Goal: Information Seeking & Learning: Learn about a topic

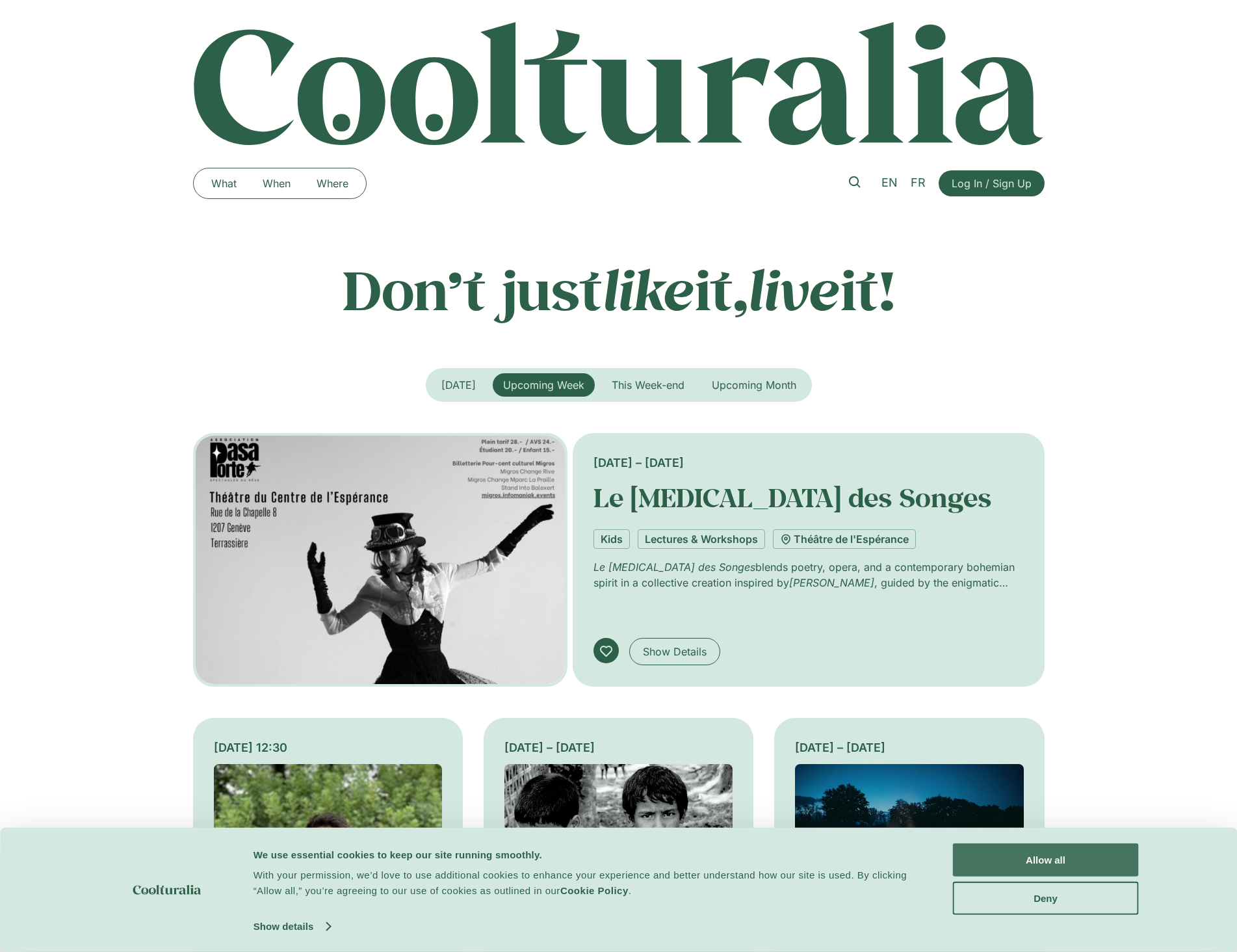
click at [1002, 870] on button "Allow all" at bounding box center [1046, 860] width 186 height 34
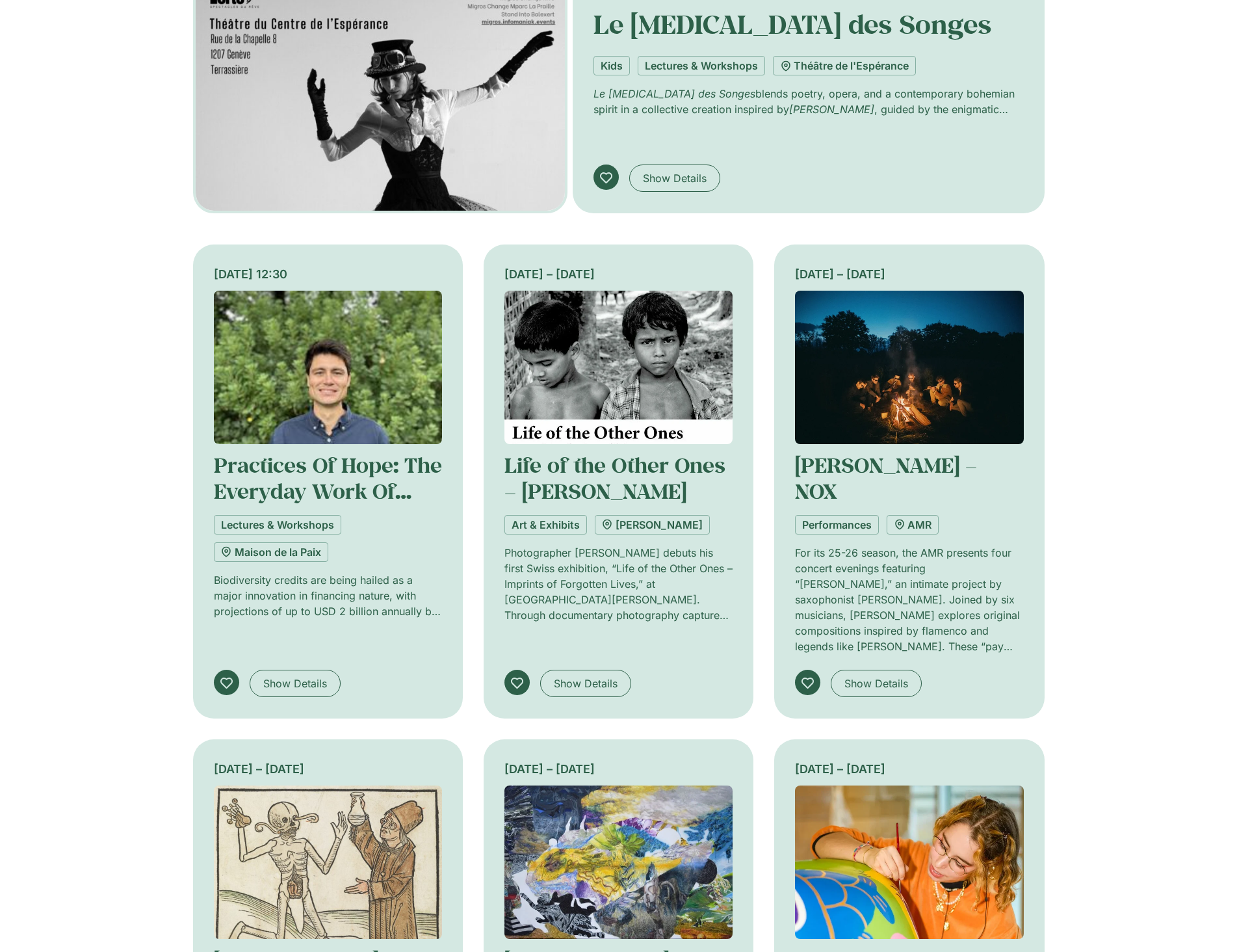
scroll to position [409, 0]
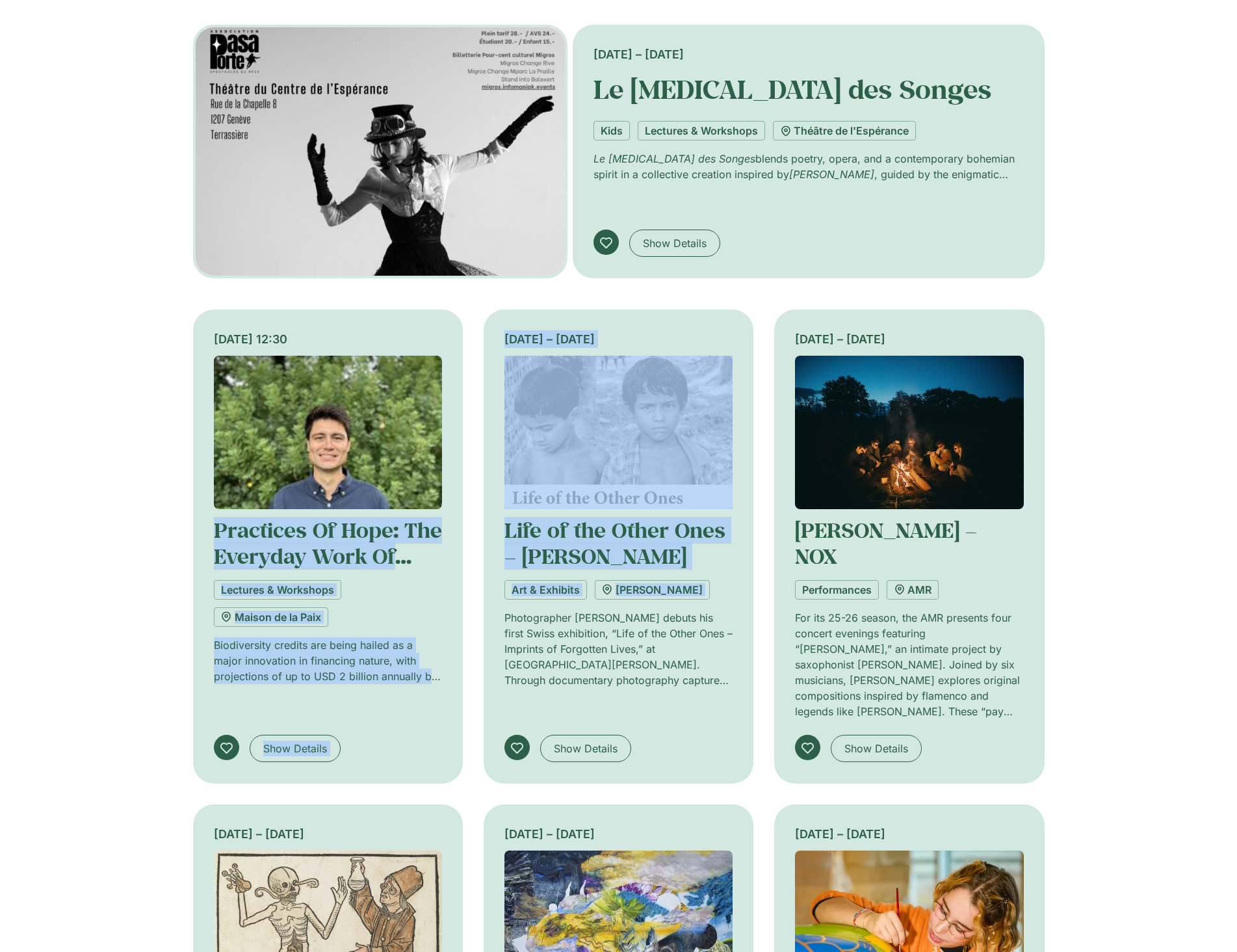
drag, startPoint x: 470, startPoint y: 476, endPoint x: 475, endPoint y: 624, distance: 148.1
click at [475, 624] on div "[DATE] 12:30 Practices Of Hope: The Everyday Work Of Market-Based Instruments F…" at bounding box center [618, 793] width 852 height 968
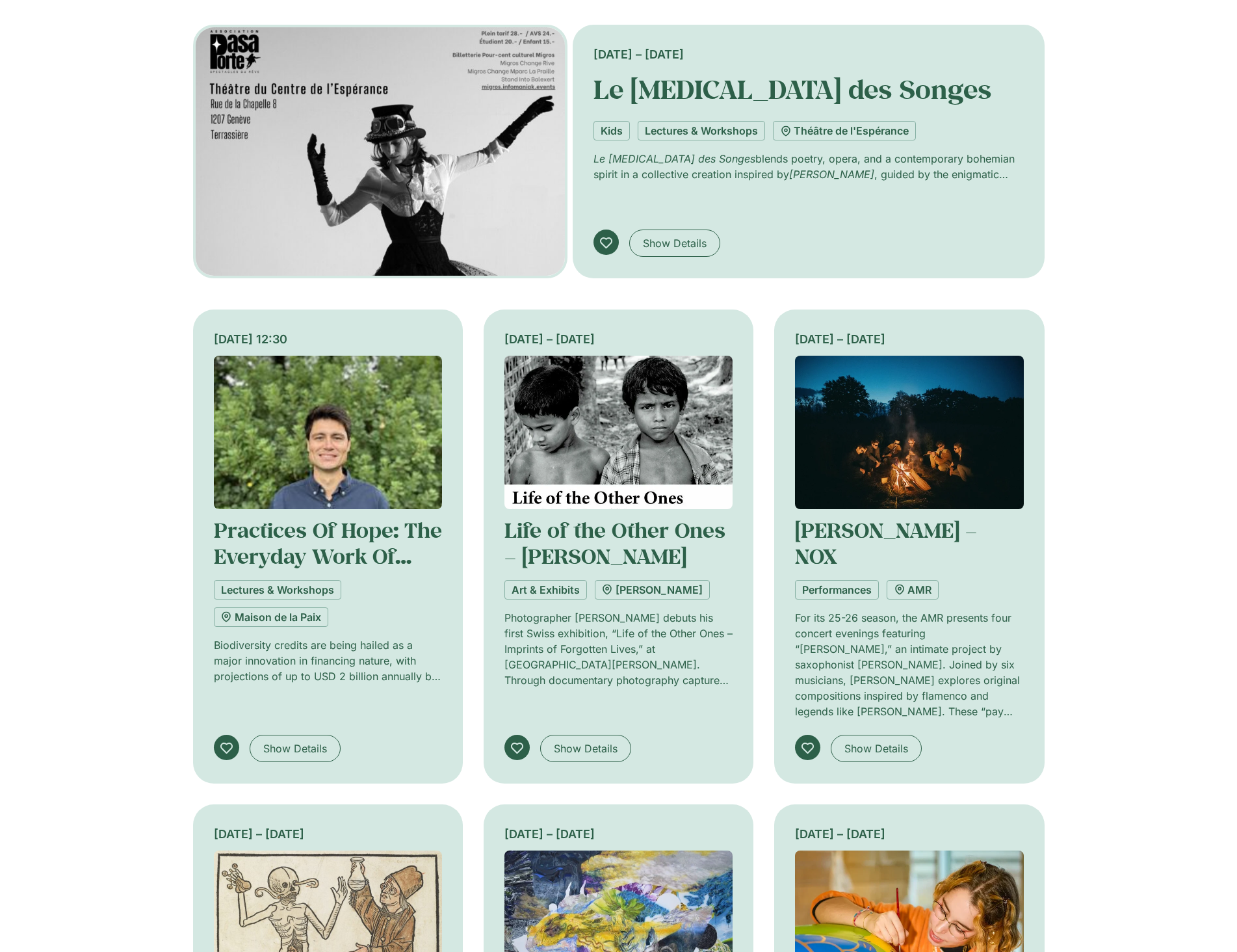
click at [460, 508] on div "[DATE] 12:30 Practices Of Hope: The Everyday Work Of Market-Based Instruments F…" at bounding box center [328, 546] width 270 height 474
click at [462, 477] on div "[DATE] 12:30 Practices Of Hope: The Everyday Work Of Market-Based Instruments F…" at bounding box center [328, 546] width 270 height 474
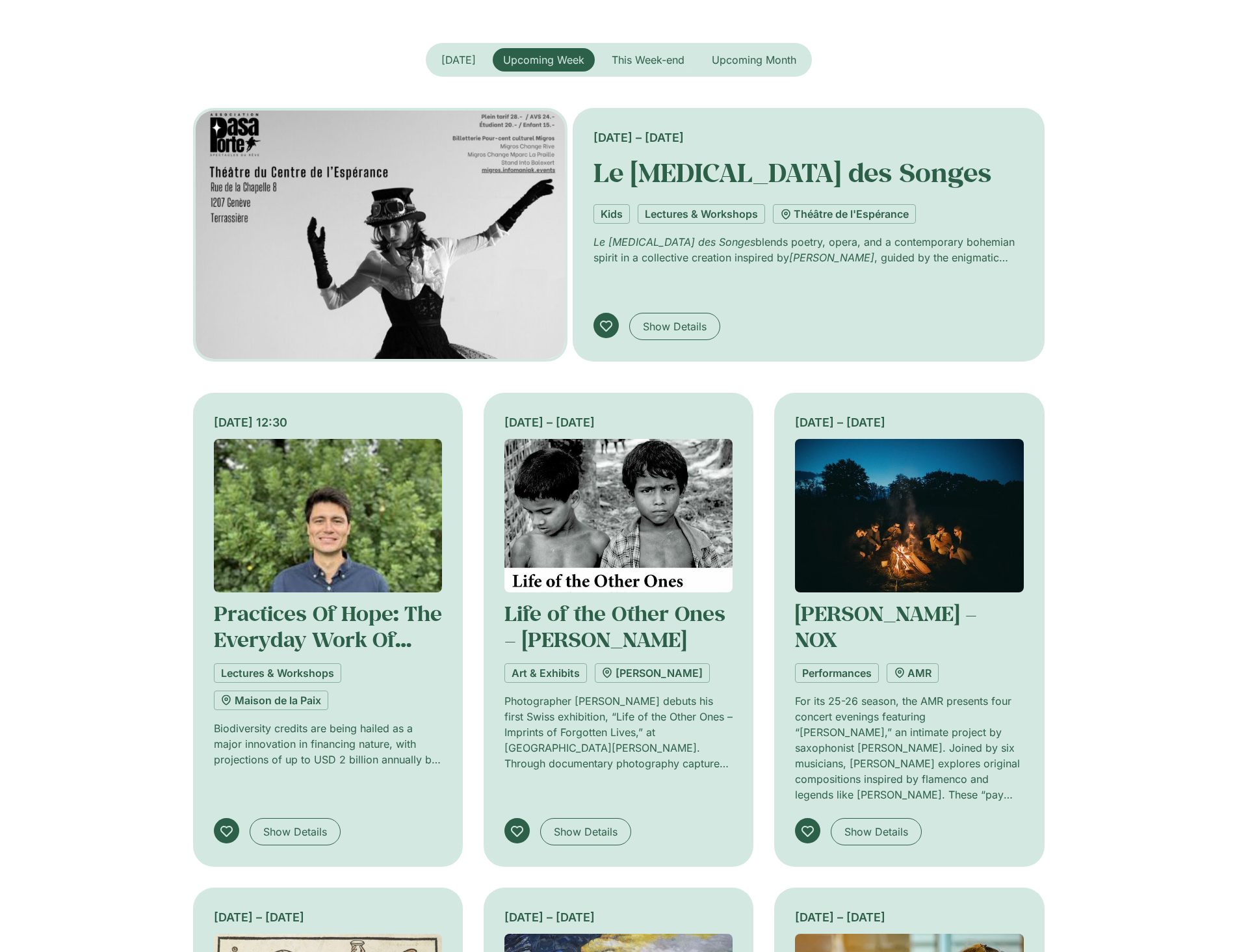
scroll to position [0, 0]
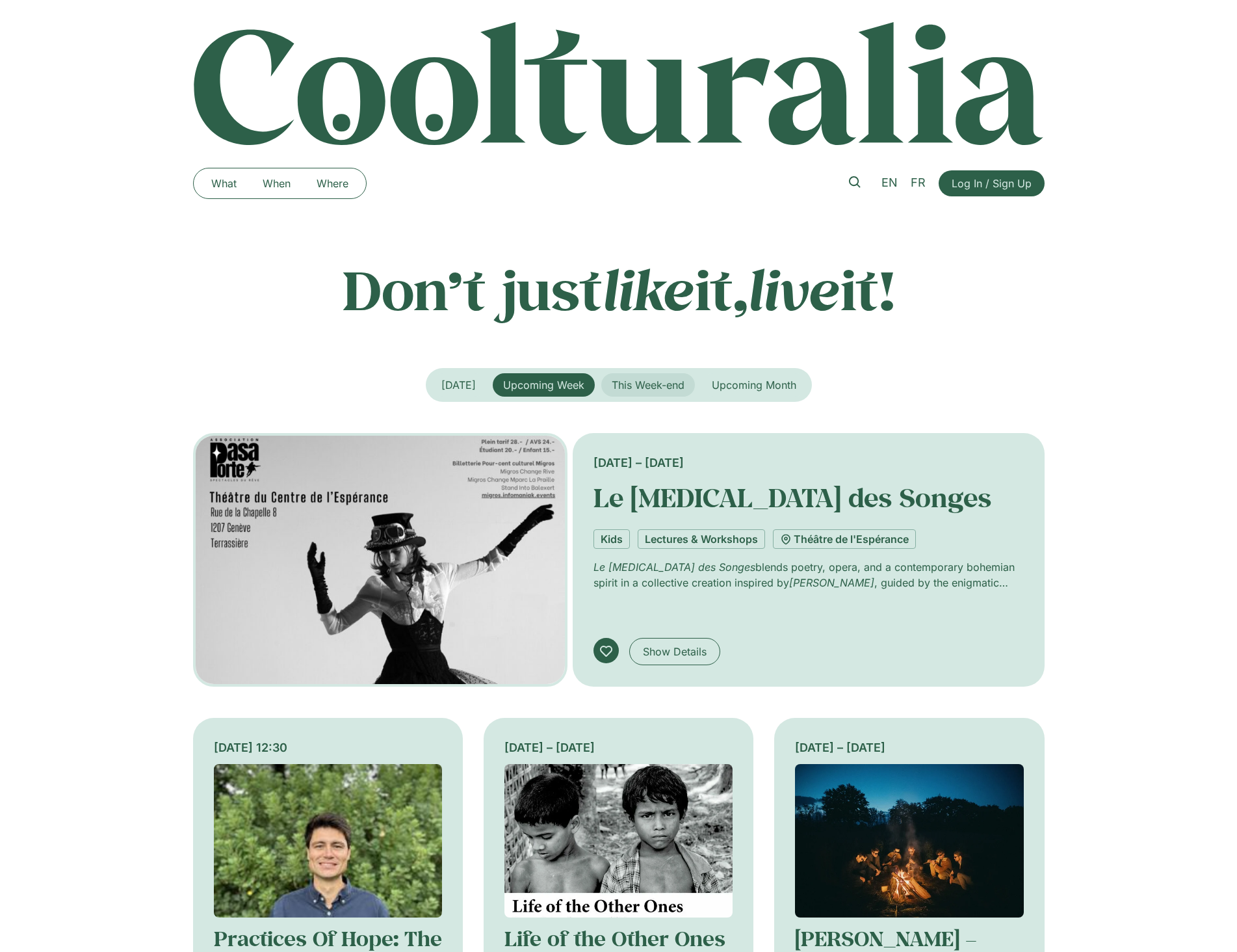
click at [641, 387] on span "This Week-end" at bounding box center [648, 385] width 72 height 13
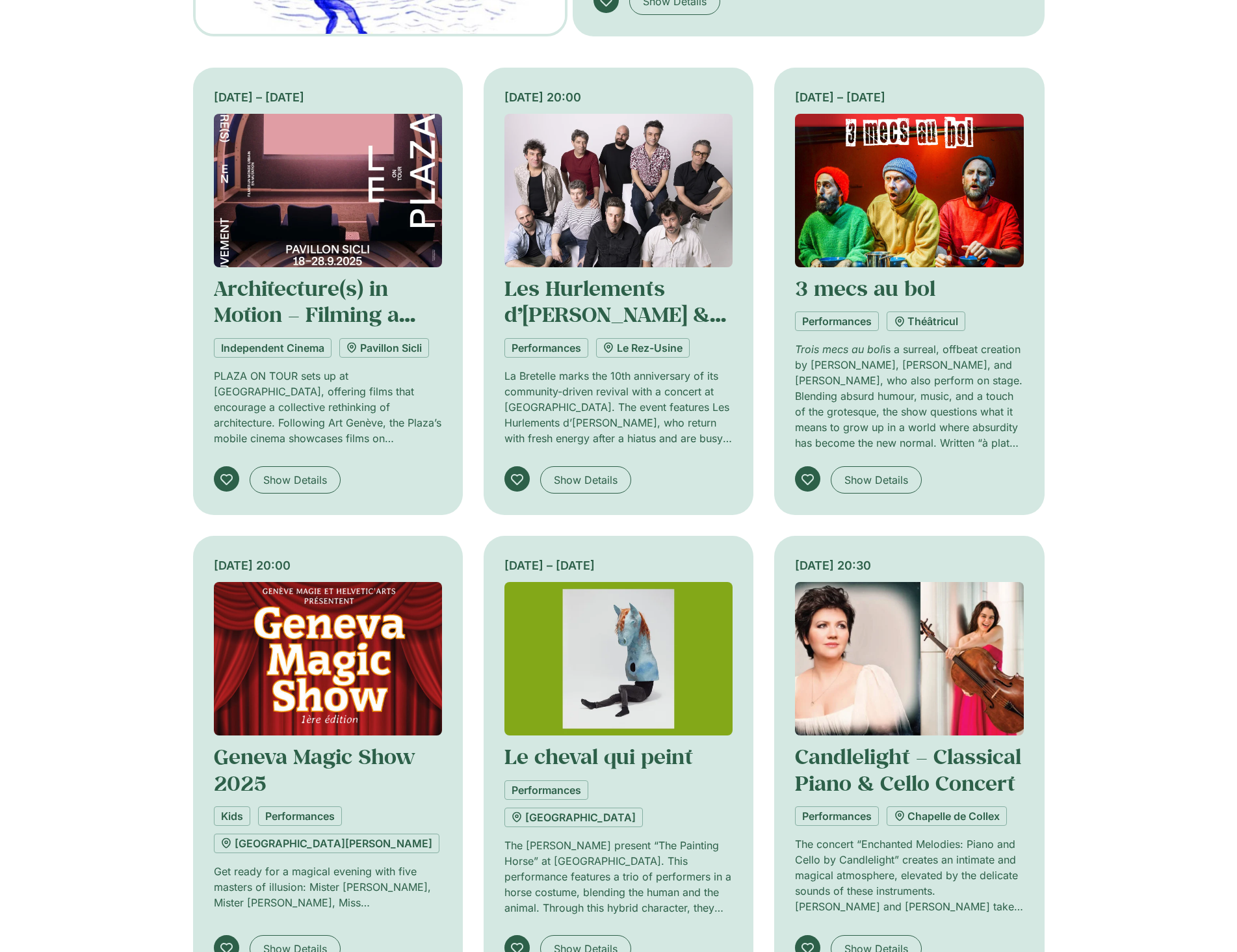
scroll to position [325, 0]
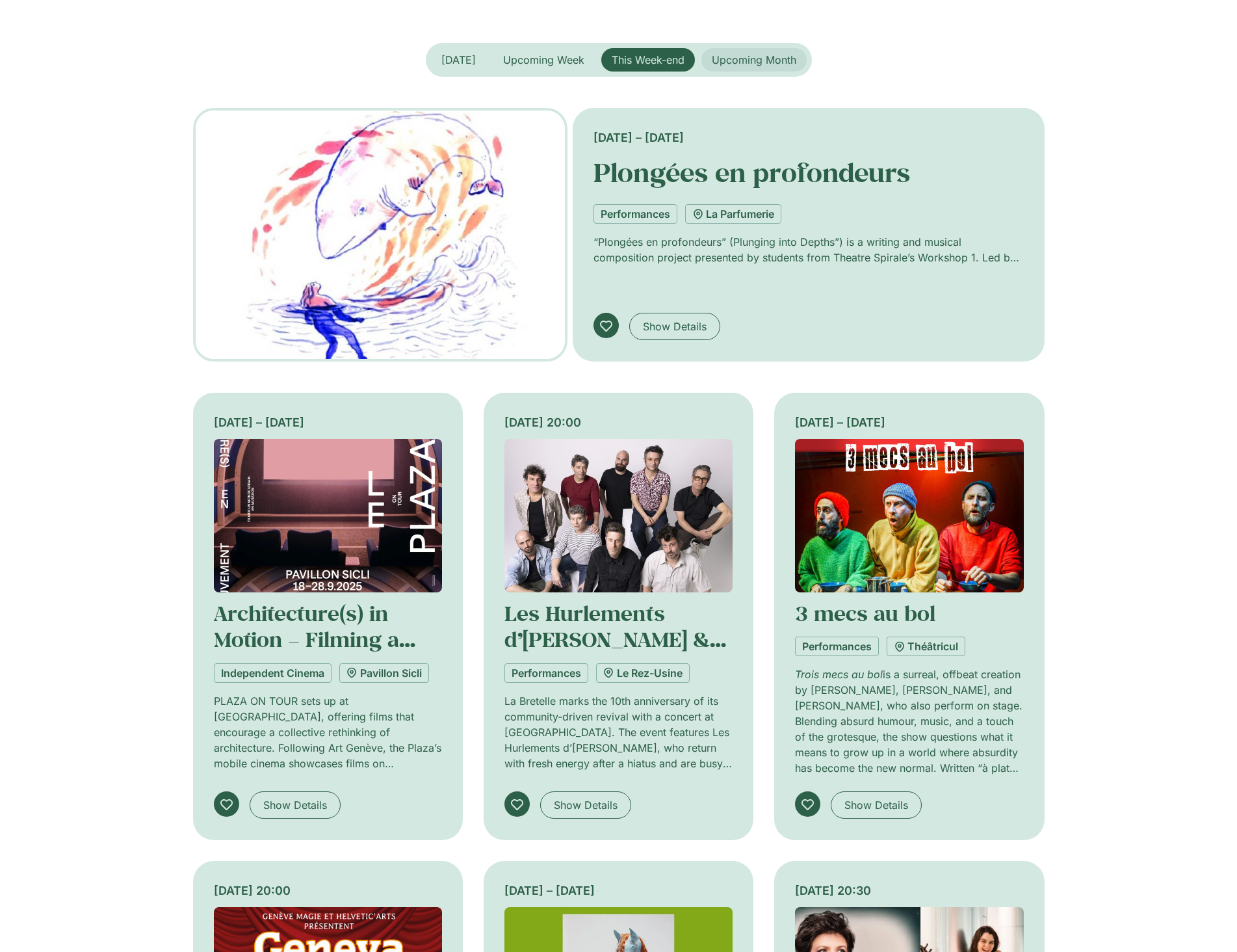
click at [763, 56] on span "Upcoming Month" at bounding box center [753, 60] width 84 height 13
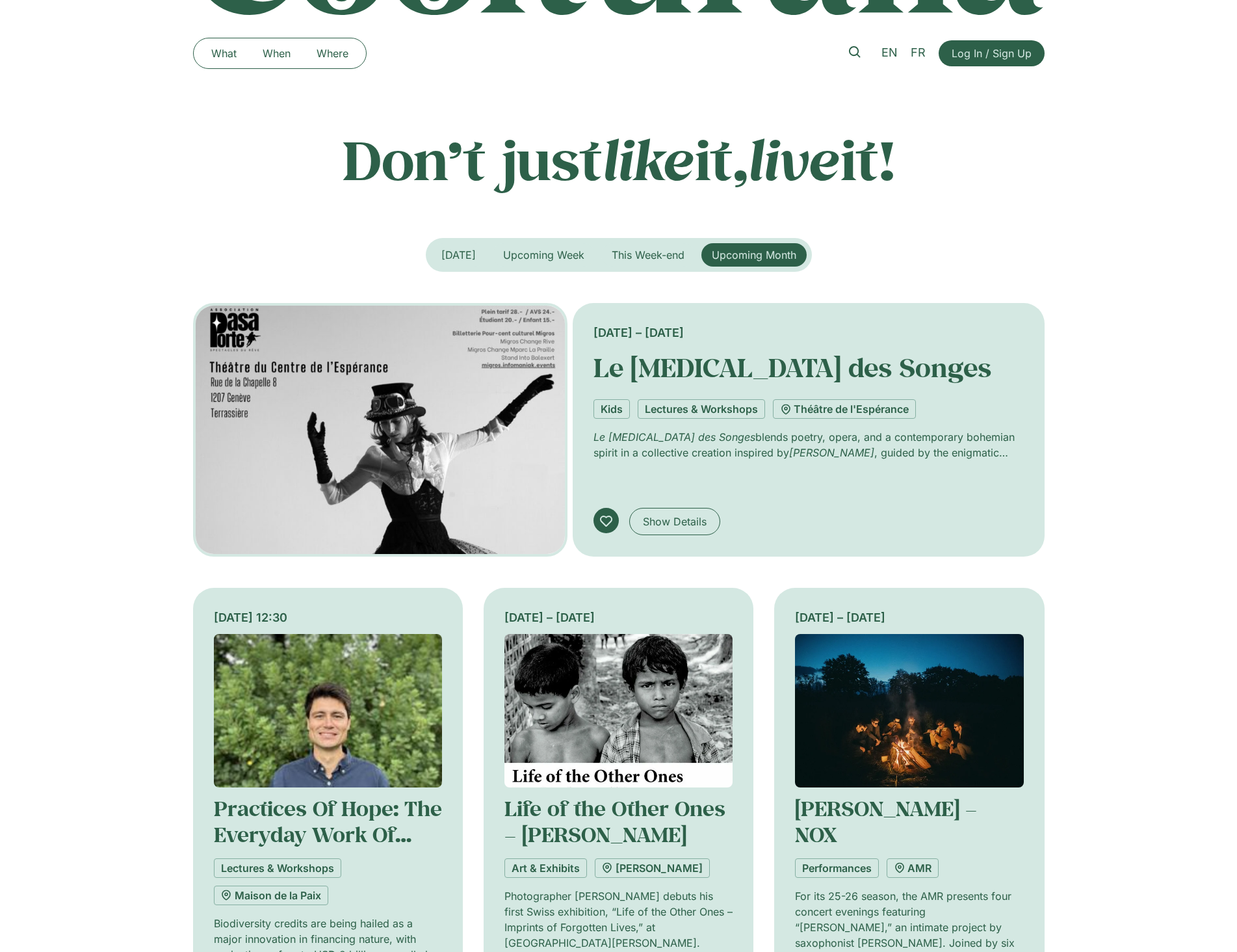
scroll to position [0, 0]
